Goal: Task Accomplishment & Management: Manage account settings

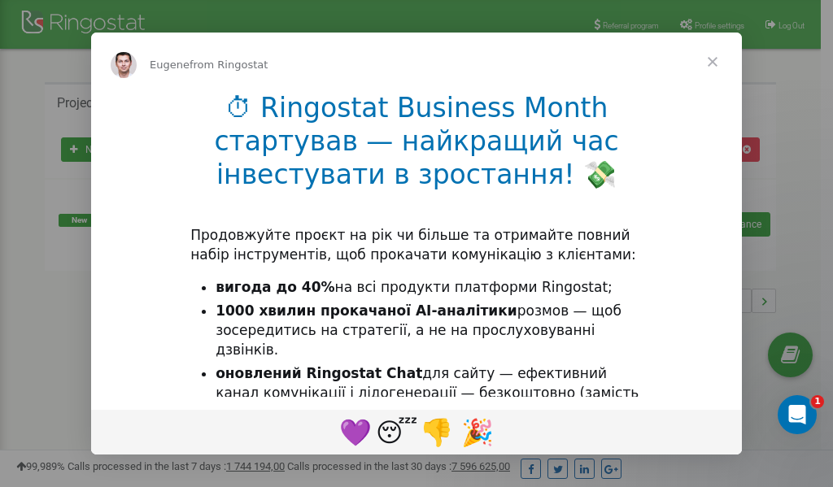
scroll to position [243, 0]
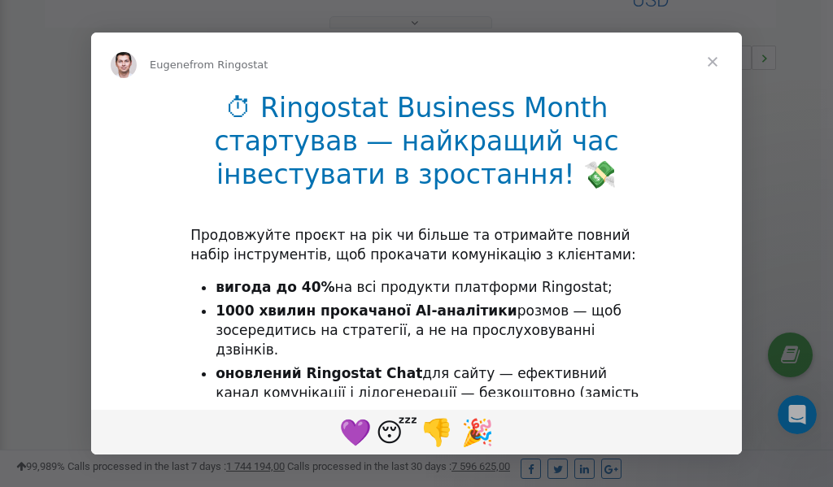
click at [714, 63] on span "Close" at bounding box center [712, 62] width 59 height 59
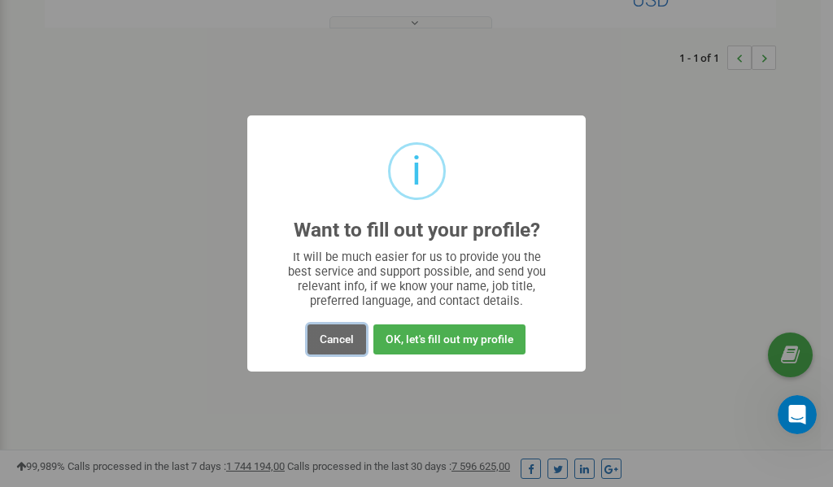
click at [337, 338] on button "Cancel" at bounding box center [336, 339] width 59 height 30
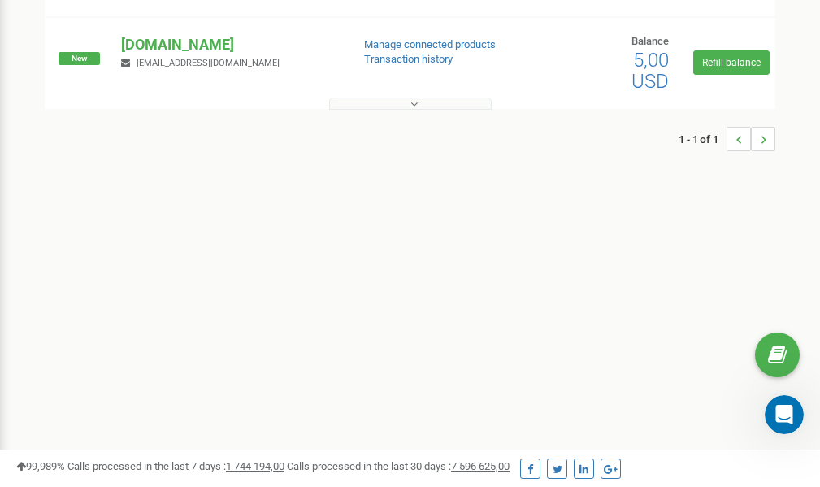
scroll to position [0, 0]
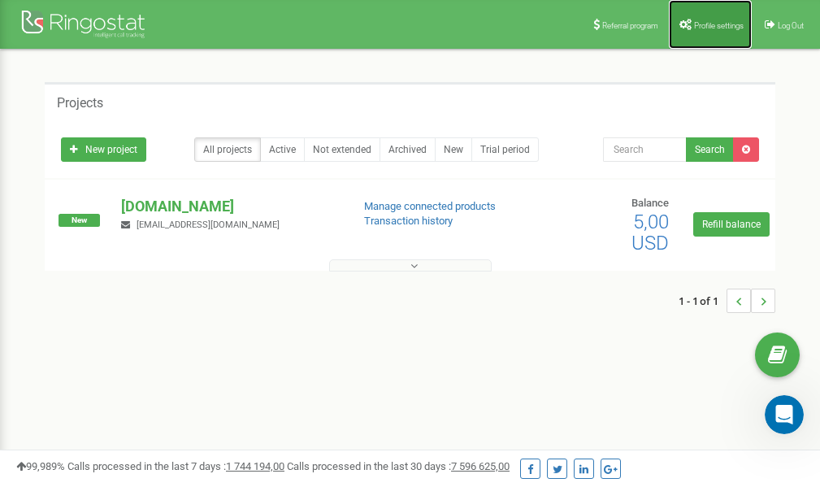
click at [725, 28] on span "Profile settings" at bounding box center [719, 25] width 50 height 9
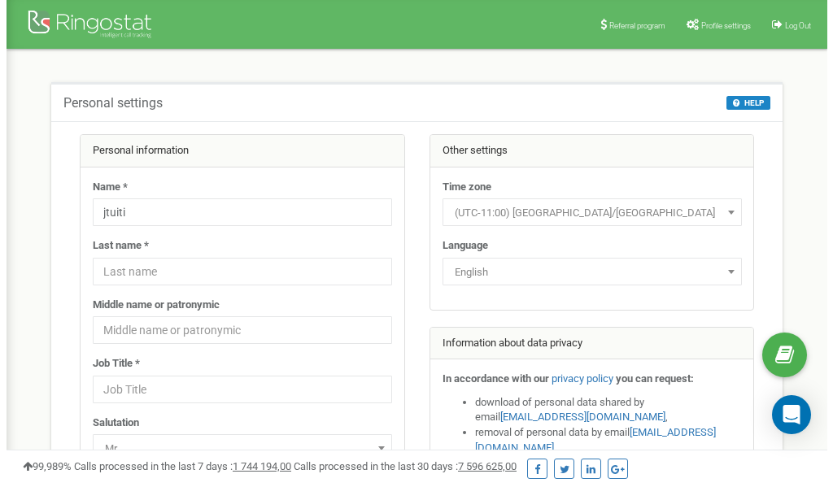
scroll to position [81, 0]
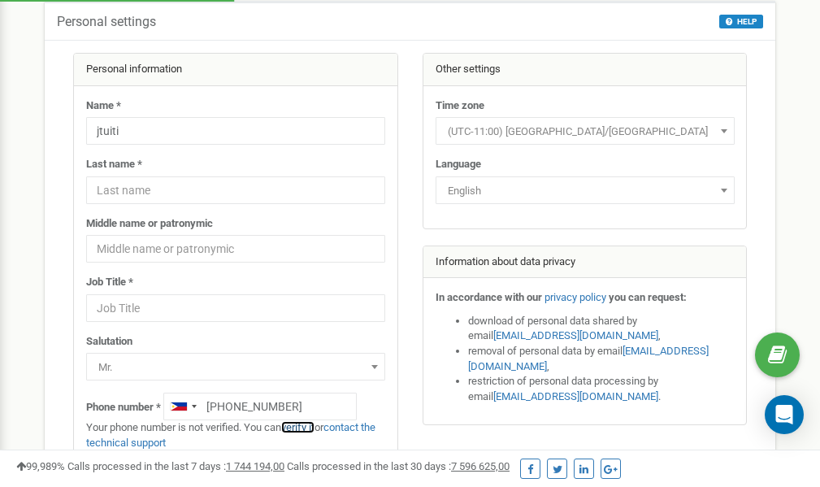
click at [311, 428] on link "verify it" at bounding box center [297, 427] width 33 height 12
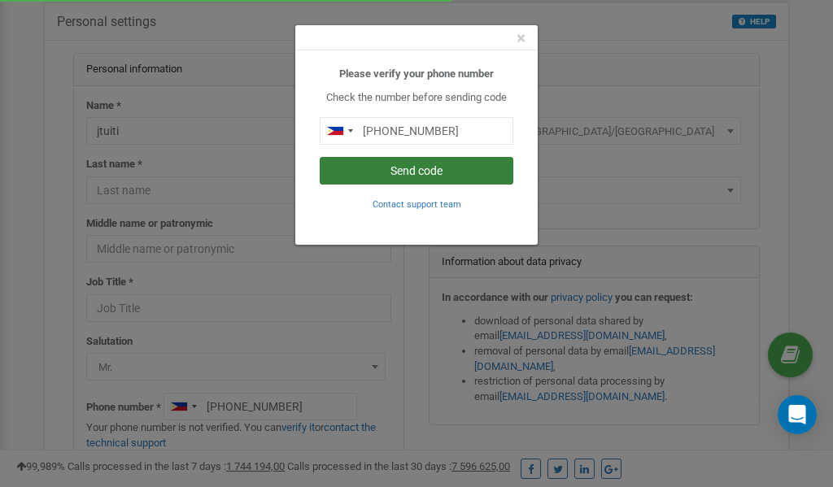
click at [408, 170] on button "Send code" at bounding box center [417, 171] width 194 height 28
